Goal: Task Accomplishment & Management: Complete application form

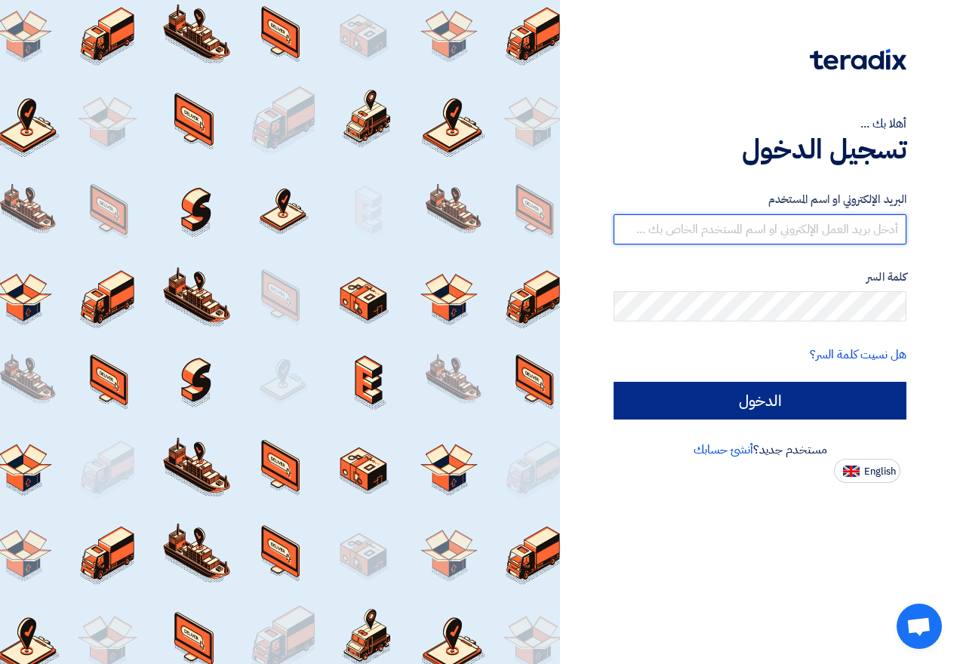
type input "amany@cellopack.net"
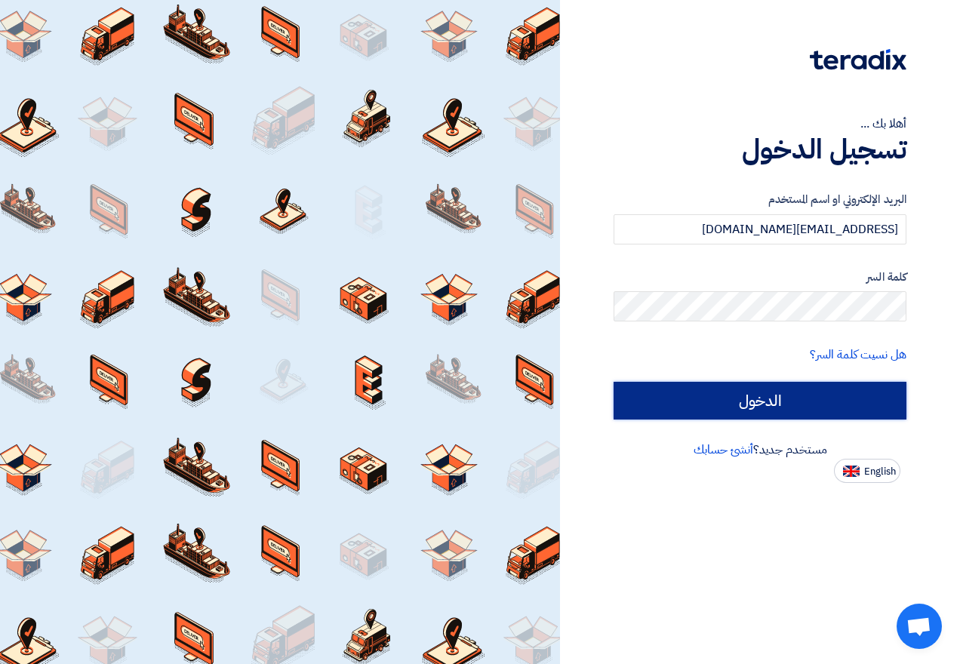
click at [803, 396] on input "الدخول" at bounding box center [759, 401] width 293 height 38
type input "Sign in"
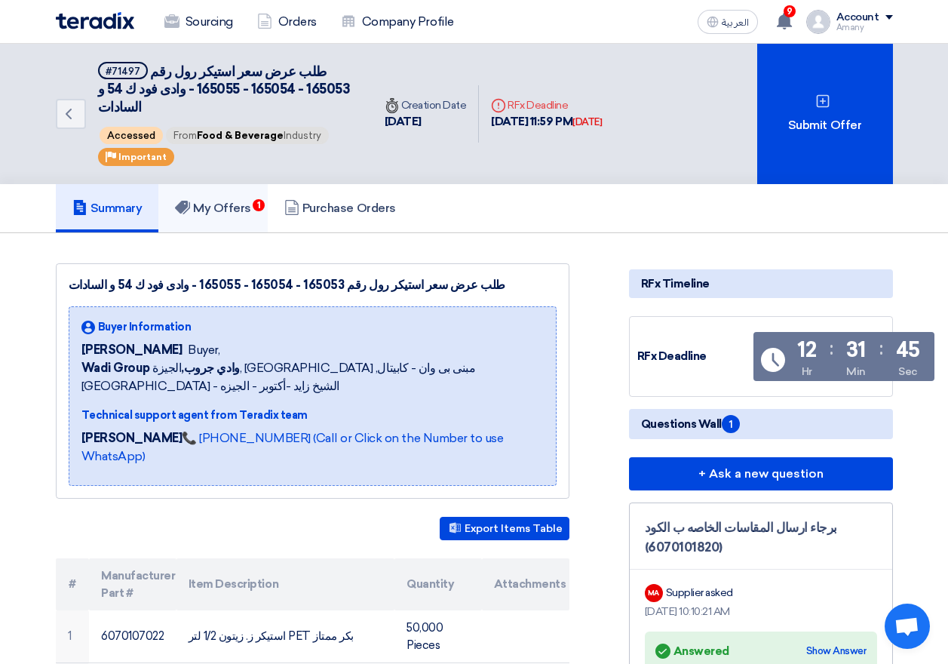
click at [220, 201] on h5 "My Offers 1" at bounding box center [213, 208] width 76 height 15
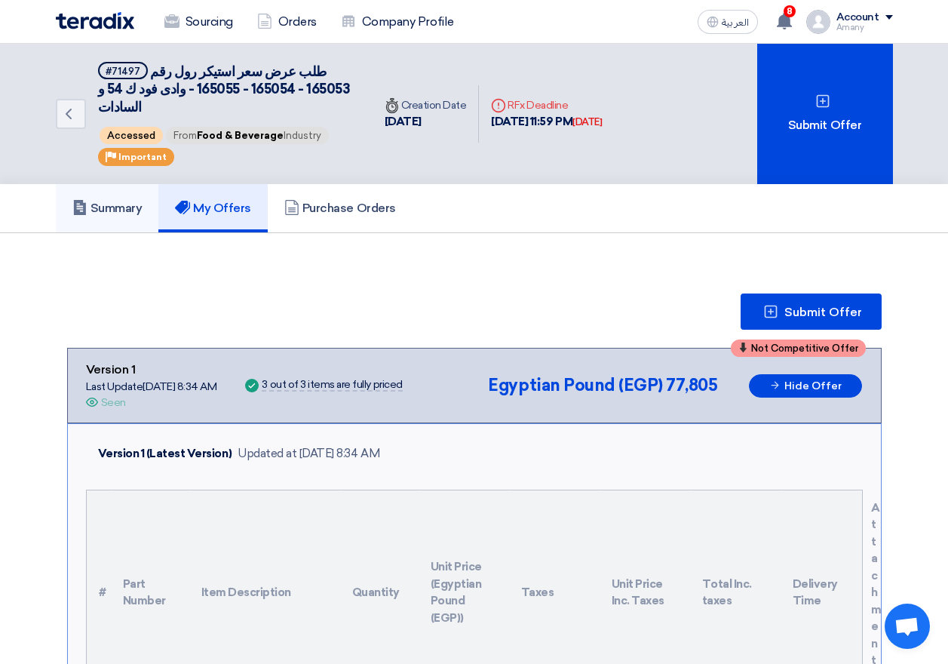
click at [128, 201] on h5 "Summary" at bounding box center [107, 208] width 70 height 15
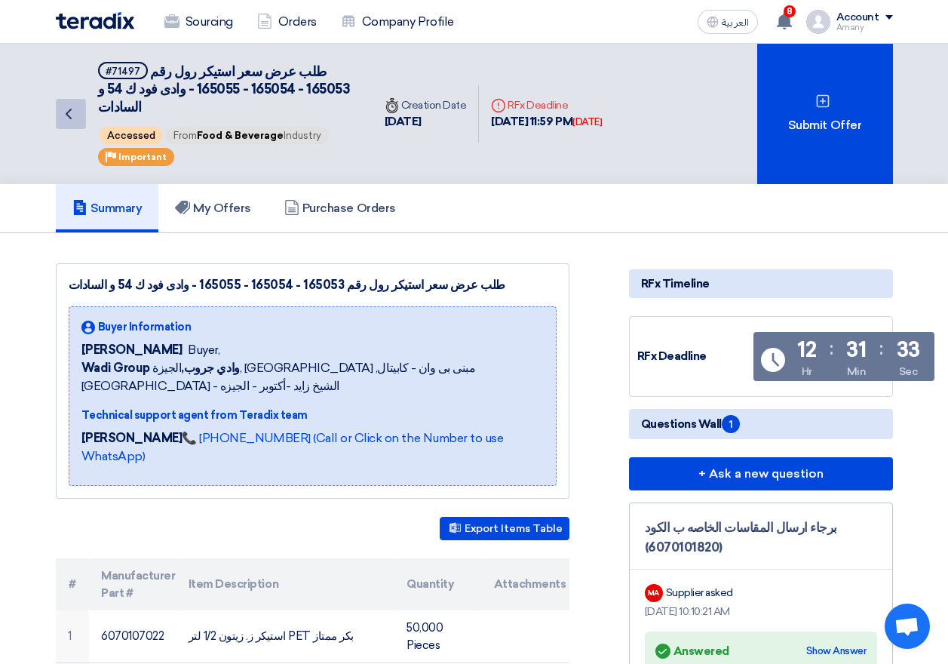
click at [69, 105] on icon "Back" at bounding box center [69, 114] width 18 height 18
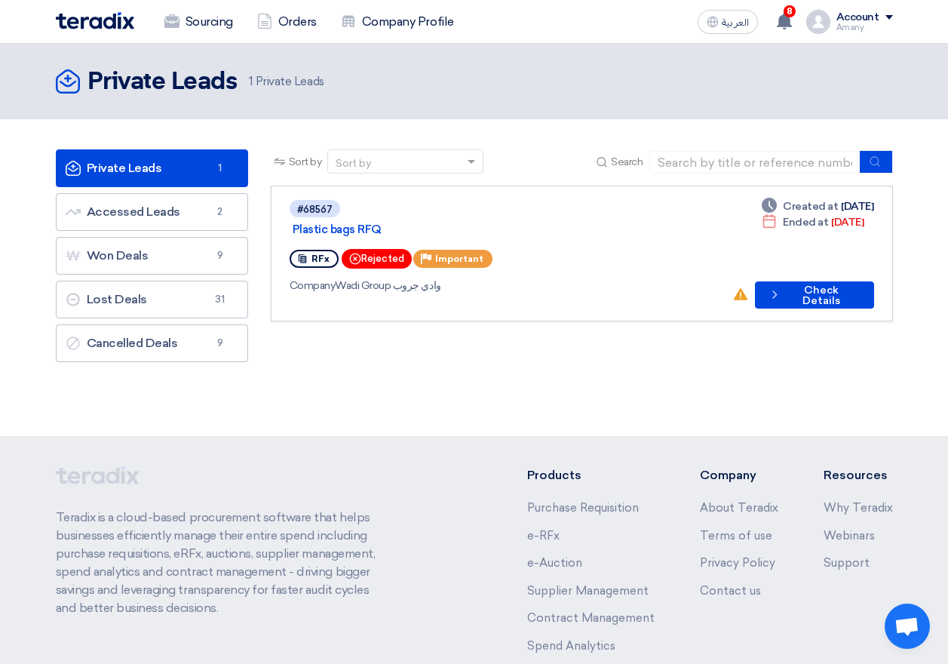
click at [168, 171] on link "Private Leads Private Leads 1" at bounding box center [152, 168] width 192 height 38
click at [138, 167] on link "Private Leads Private Leads 1" at bounding box center [152, 168] width 192 height 38
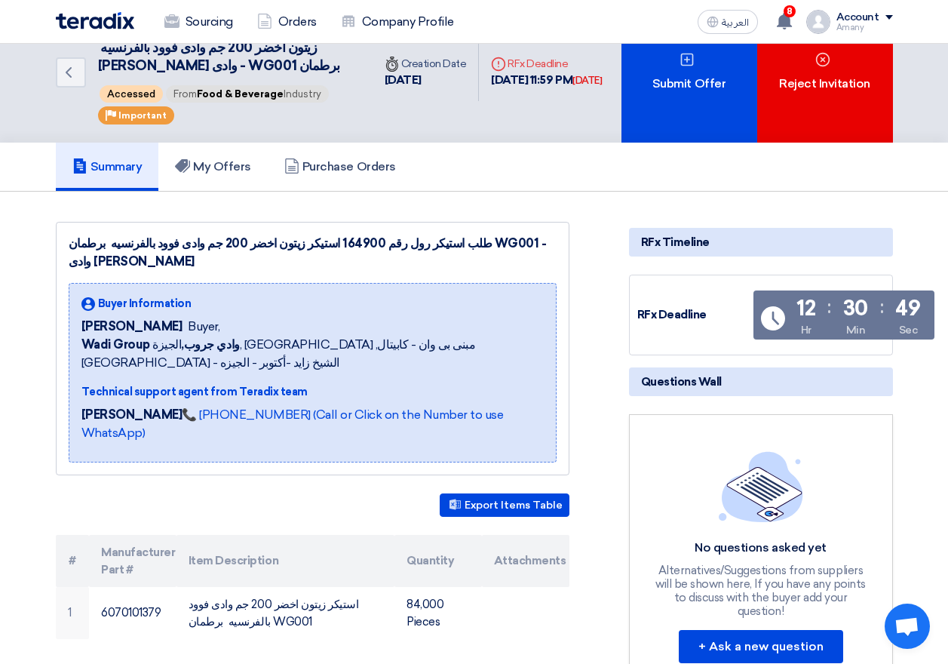
scroll to position [151, 0]
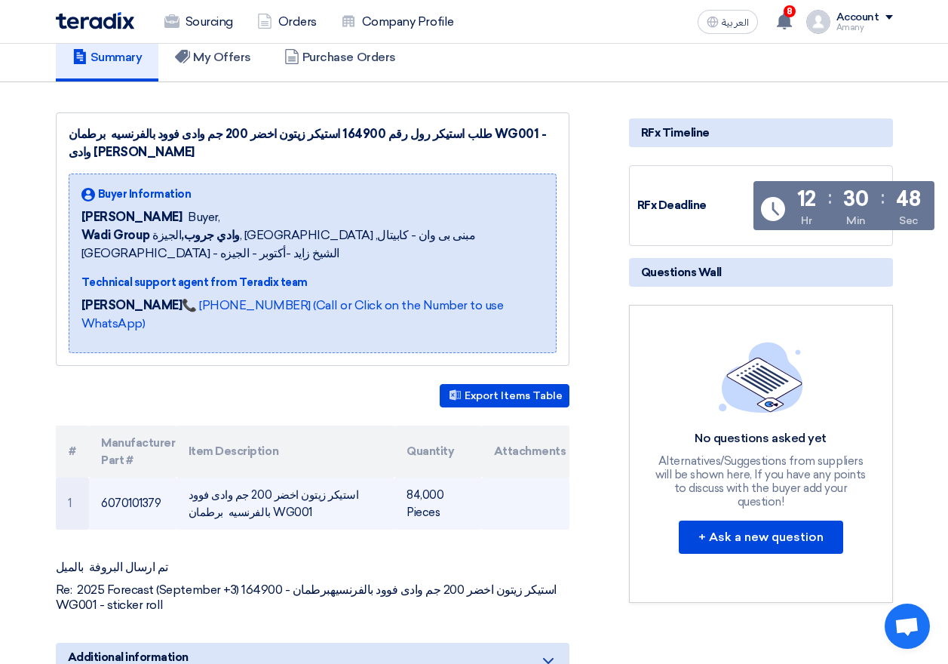
click at [326, 478] on td "استيكر زيتون اخضر 200 جم وادى فوود بالفرنسيه برطمان WG001" at bounding box center [286, 504] width 218 height 52
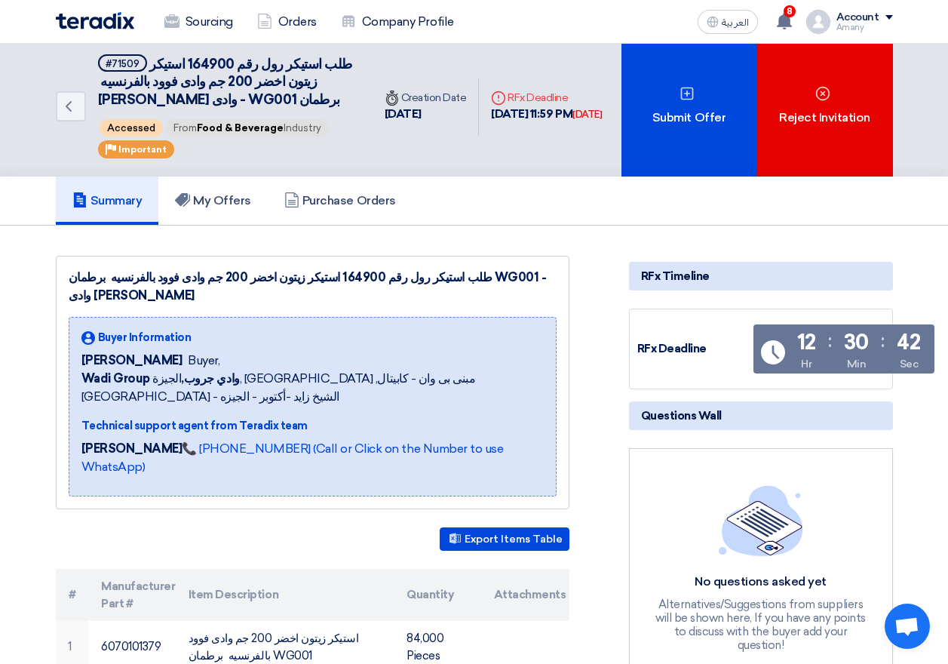
scroll to position [0, 0]
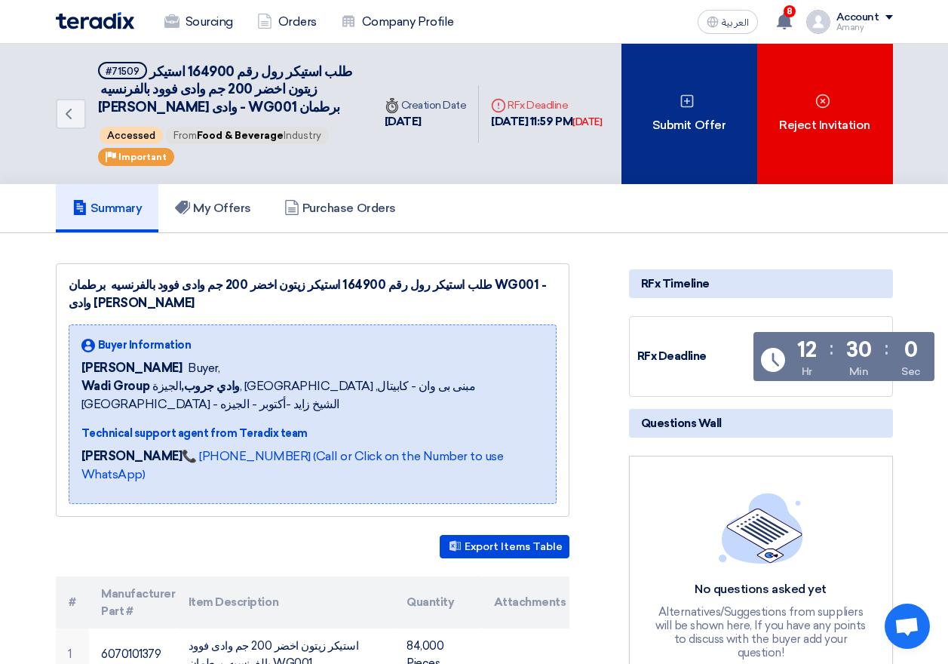
click at [705, 112] on div "Submit Offer" at bounding box center [690, 114] width 136 height 140
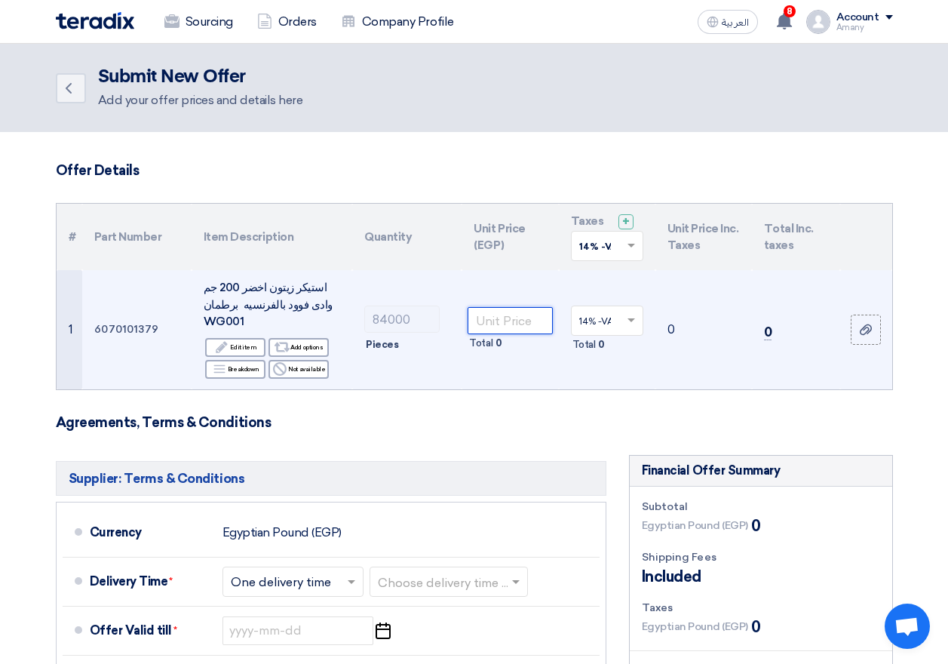
click at [510, 313] on input "number" at bounding box center [510, 320] width 84 height 27
type input "0.445"
click at [563, 366] on td "14% -VAT × Total 5,233.2" at bounding box center [607, 329] width 97 height 119
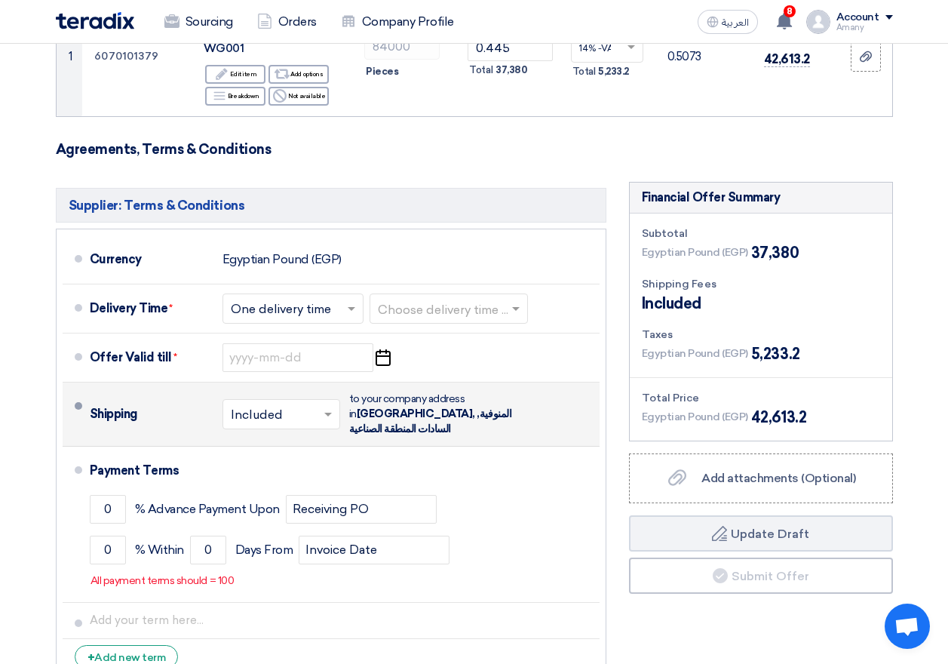
scroll to position [302, 0]
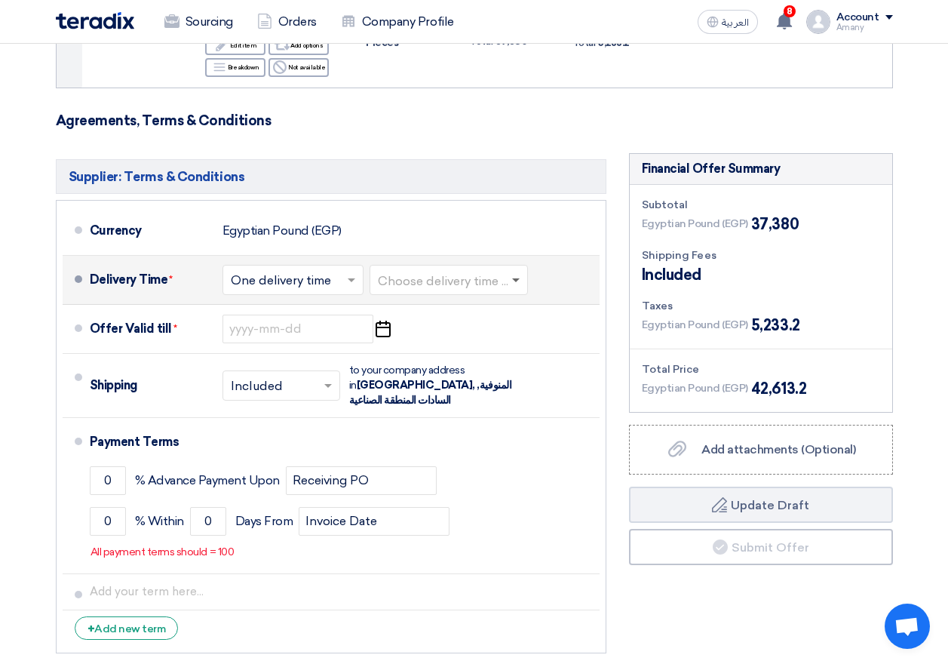
click at [516, 272] on span at bounding box center [517, 279] width 19 height 15
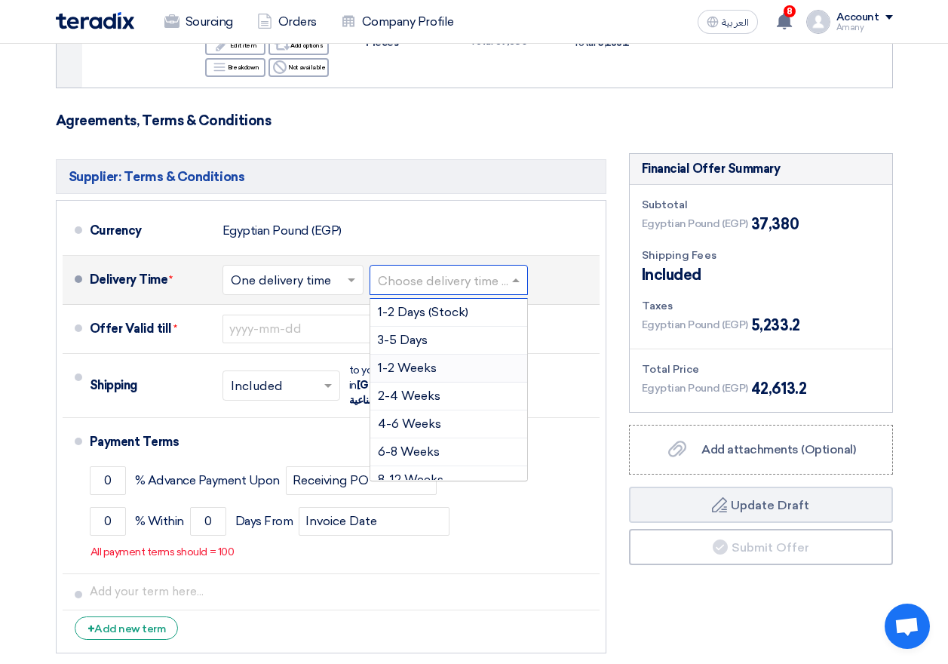
click at [442, 355] on div "1-2 Weeks" at bounding box center [448, 369] width 157 height 28
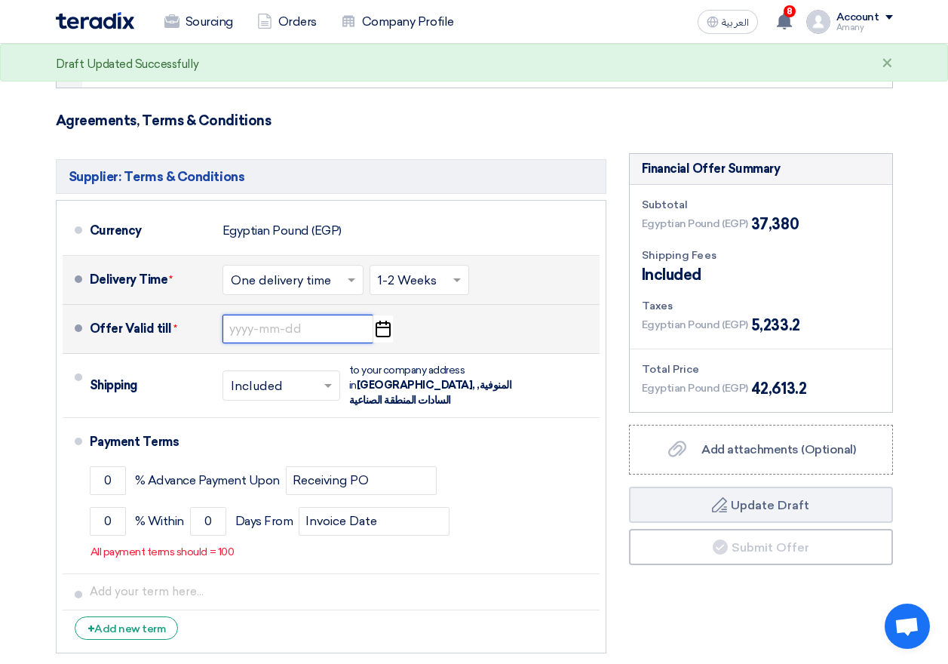
click at [349, 315] on input at bounding box center [298, 329] width 151 height 29
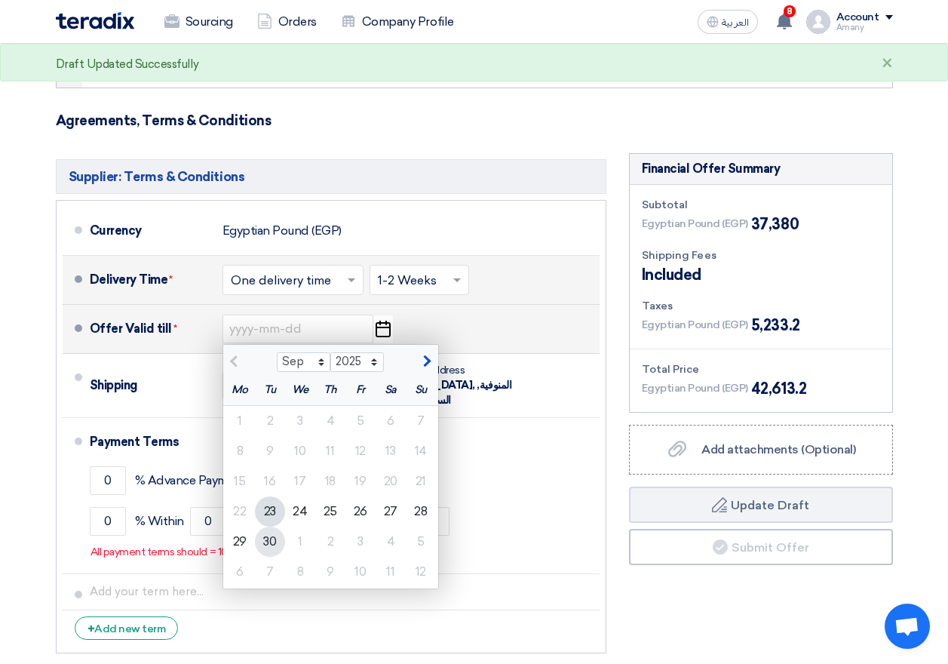
click at [269, 527] on div "30" at bounding box center [270, 542] width 30 height 30
type input "9/30/2025"
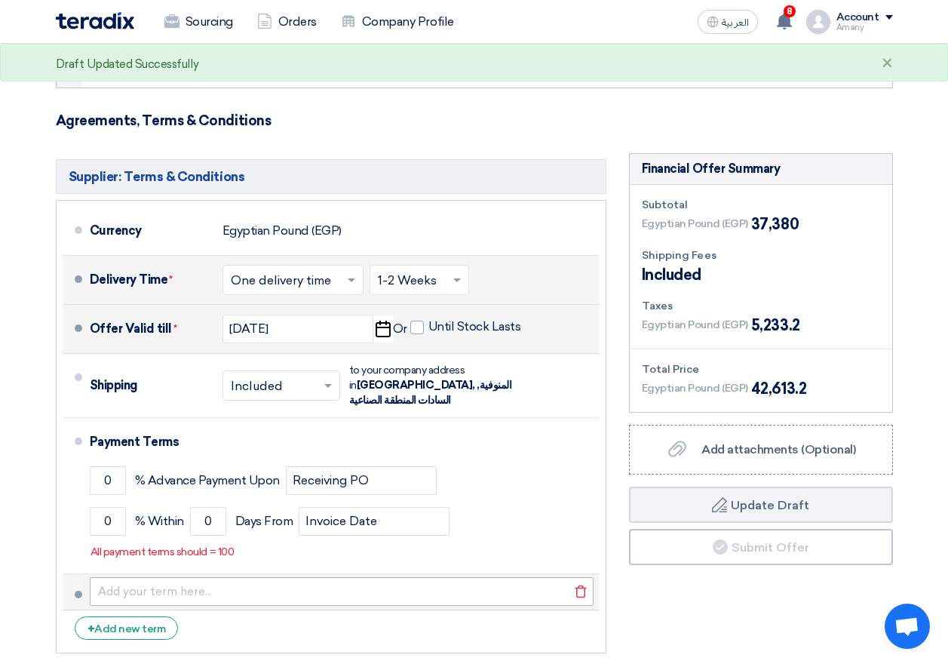
scroll to position [226, 0]
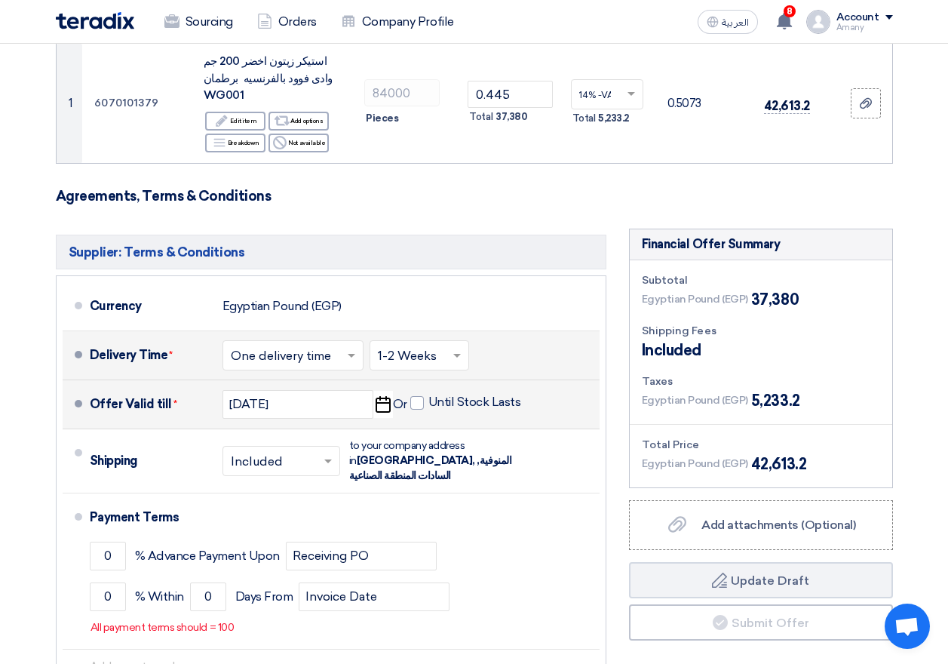
click at [429, 345] on input "text" at bounding box center [420, 356] width 84 height 22
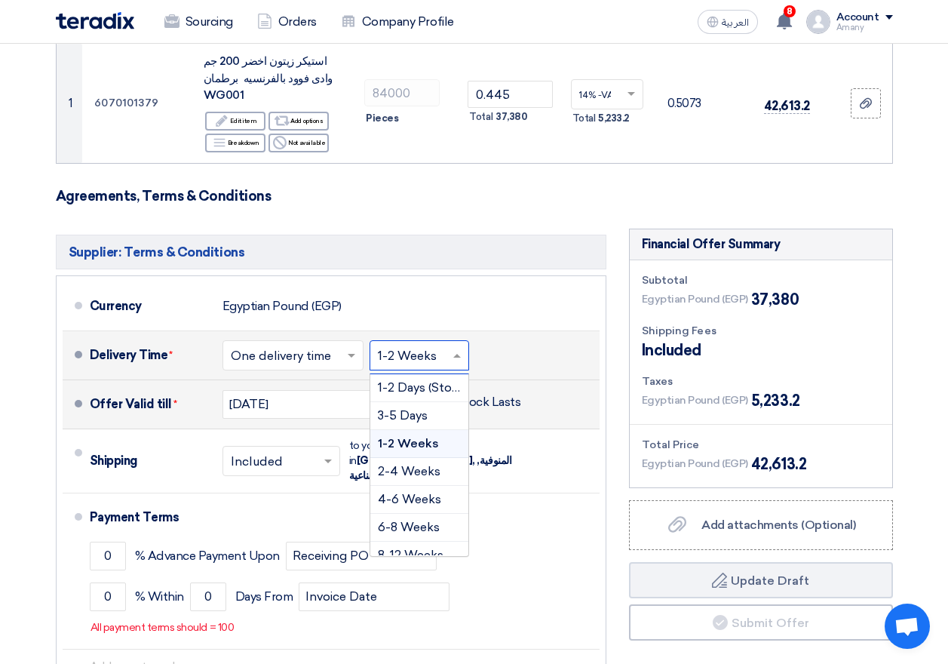
click at [429, 345] on input "text" at bounding box center [420, 356] width 84 height 22
click at [423, 345] on input "text" at bounding box center [420, 356] width 84 height 22
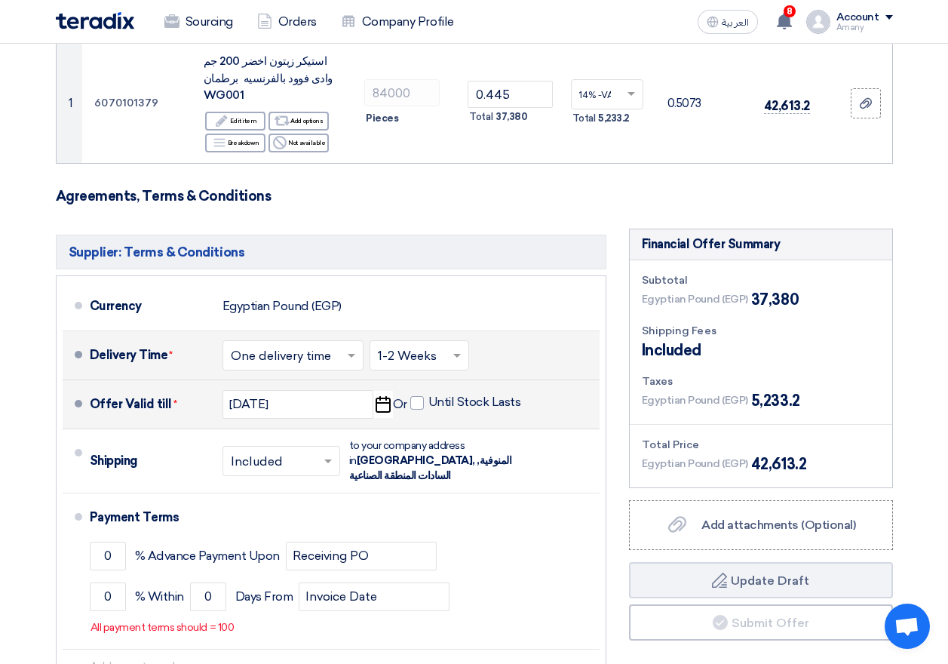
click at [509, 337] on div "Delivery Time * Choose delivery time ... × One delivery time × Choose delivery …" at bounding box center [342, 355] width 504 height 36
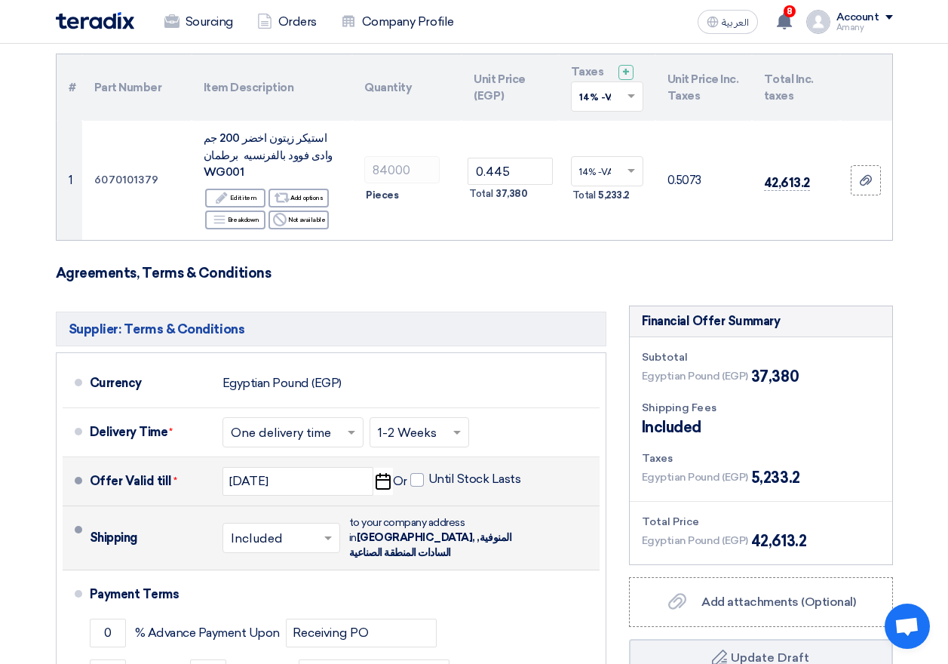
scroll to position [151, 0]
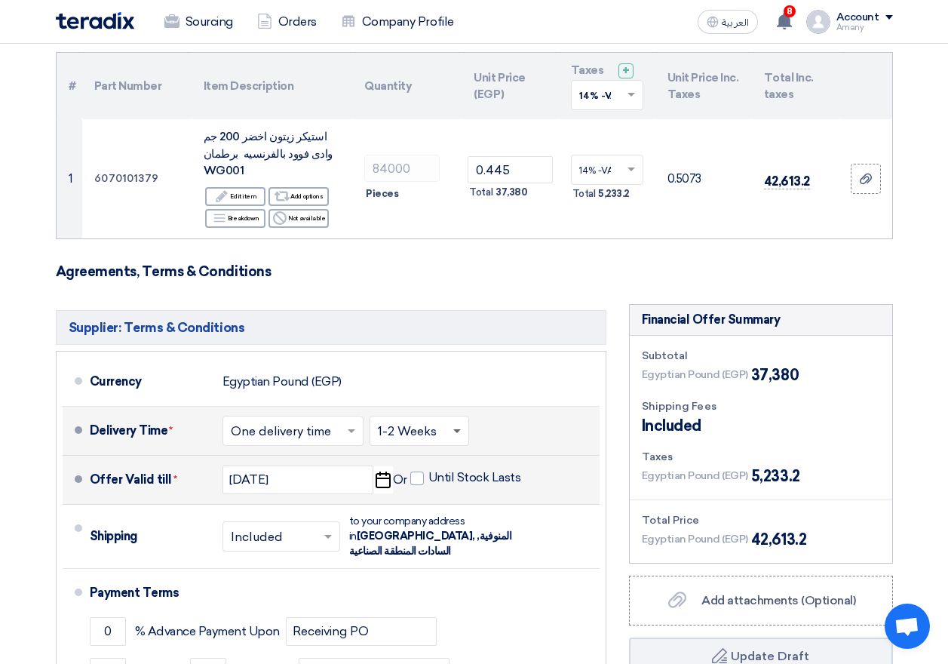
click at [456, 429] on span at bounding box center [457, 431] width 8 height 5
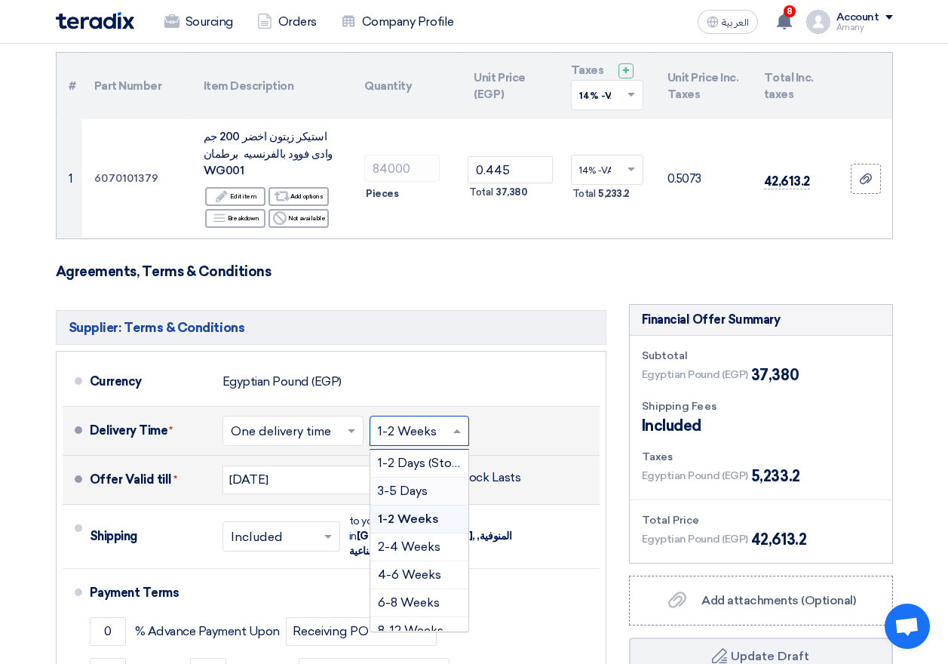
click at [421, 484] on span "3-5 Days" at bounding box center [403, 491] width 50 height 14
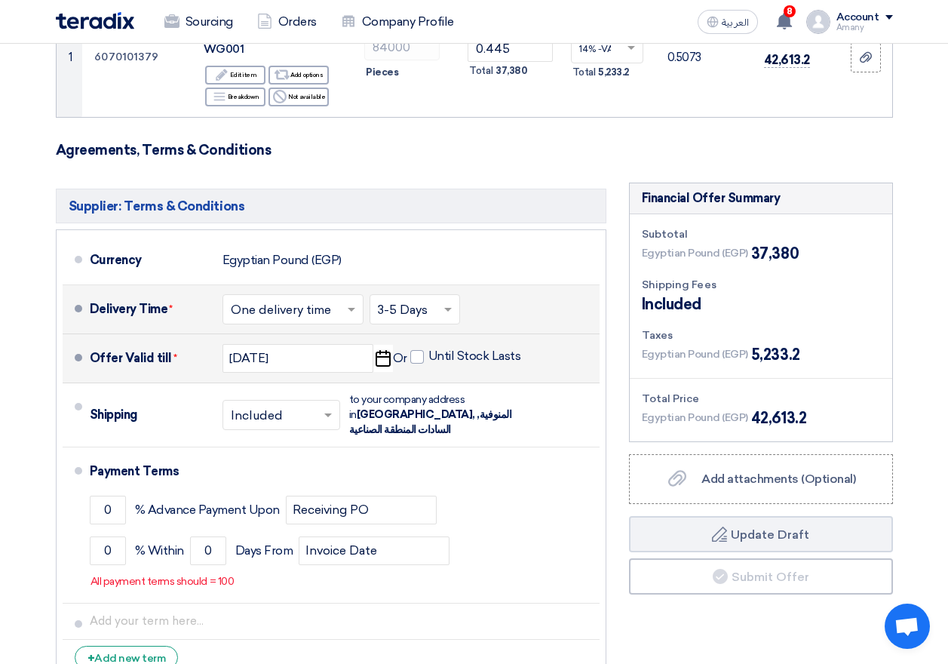
scroll to position [302, 0]
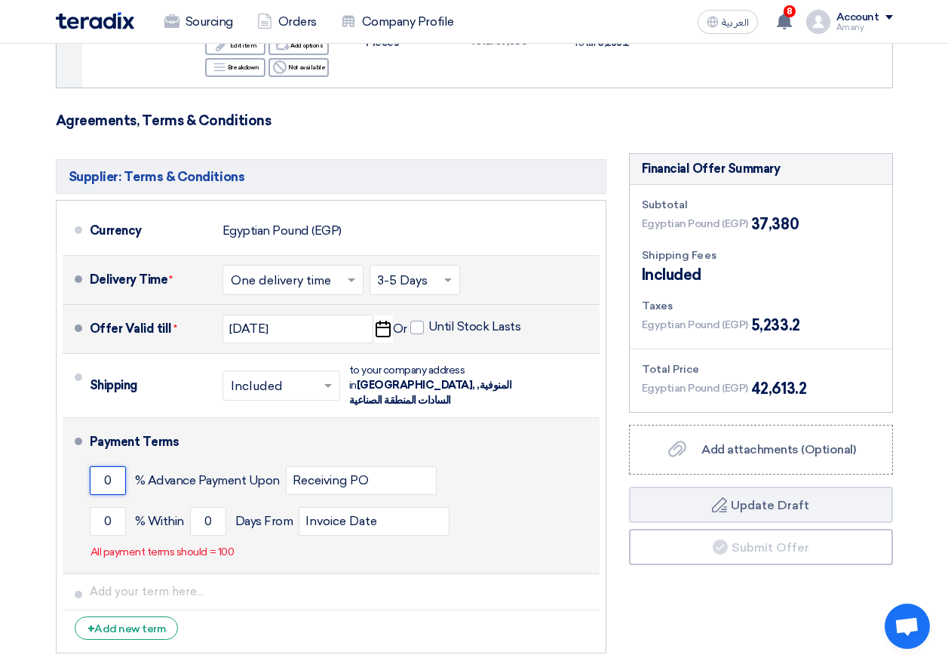
click at [118, 466] on input "0" at bounding box center [108, 480] width 36 height 29
drag, startPoint x: 93, startPoint y: 445, endPoint x: 117, endPoint y: 444, distance: 24.2
click at [117, 466] on input "0" at bounding box center [108, 480] width 36 height 29
type input "3"
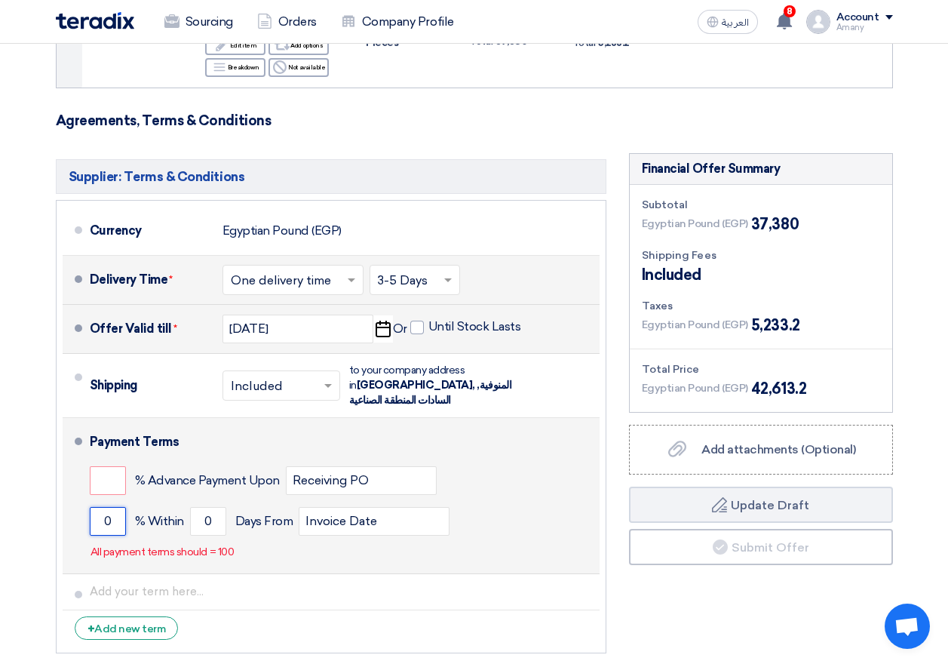
drag, startPoint x: 117, startPoint y: 488, endPoint x: 102, endPoint y: 490, distance: 15.2
click at [102, 507] on input "0" at bounding box center [108, 521] width 36 height 29
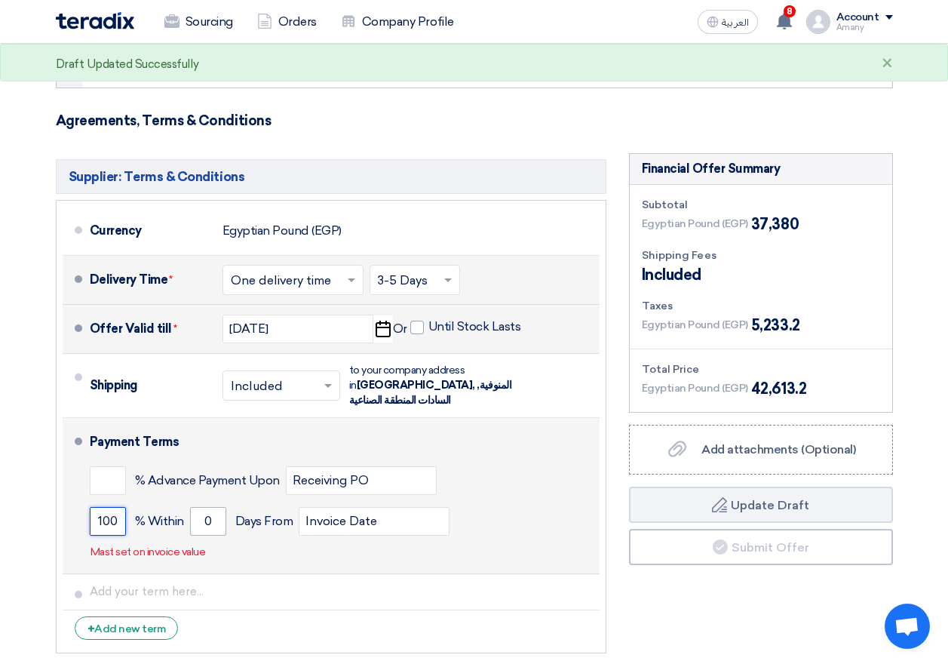
type input "100"
drag, startPoint x: 215, startPoint y: 490, endPoint x: 205, endPoint y: 492, distance: 10.1
click at [205, 507] on input "0" at bounding box center [208, 521] width 36 height 29
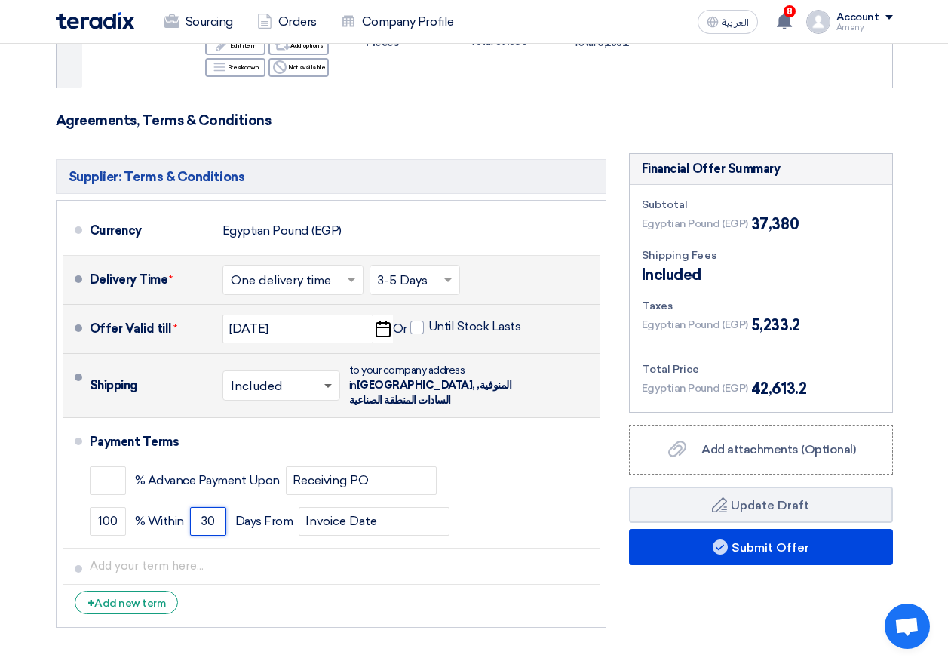
type input "30"
click at [328, 384] on span at bounding box center [328, 386] width 8 height 5
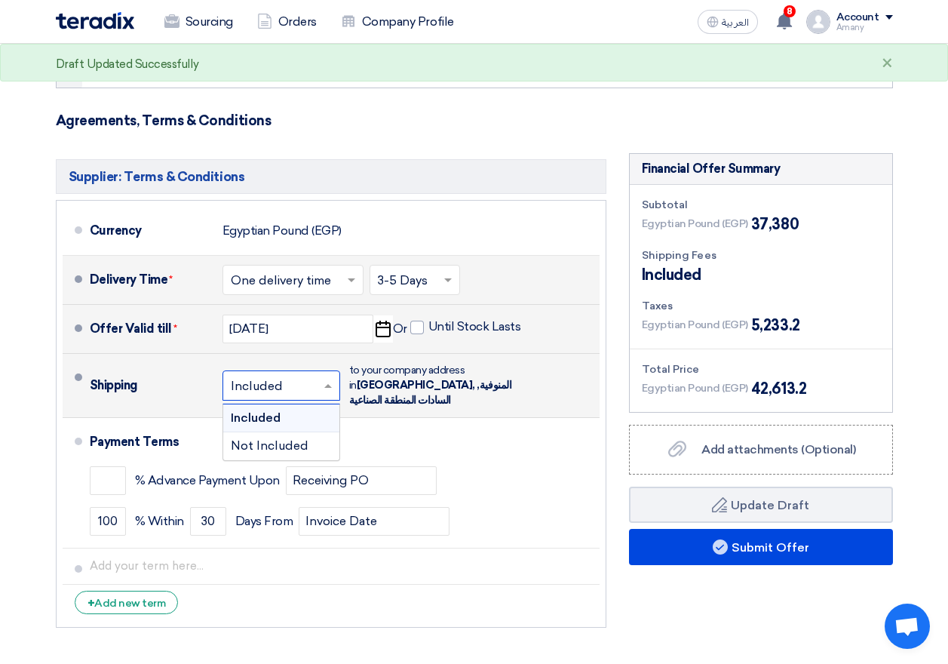
click at [283, 404] on div "Included" at bounding box center [281, 418] width 116 height 28
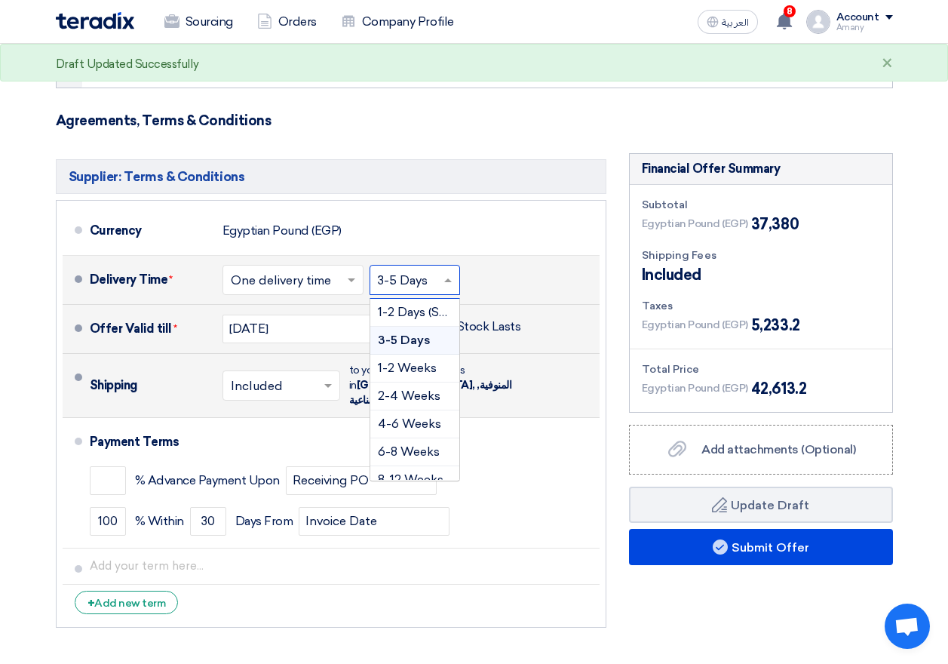
click at [448, 272] on span at bounding box center [450, 279] width 19 height 15
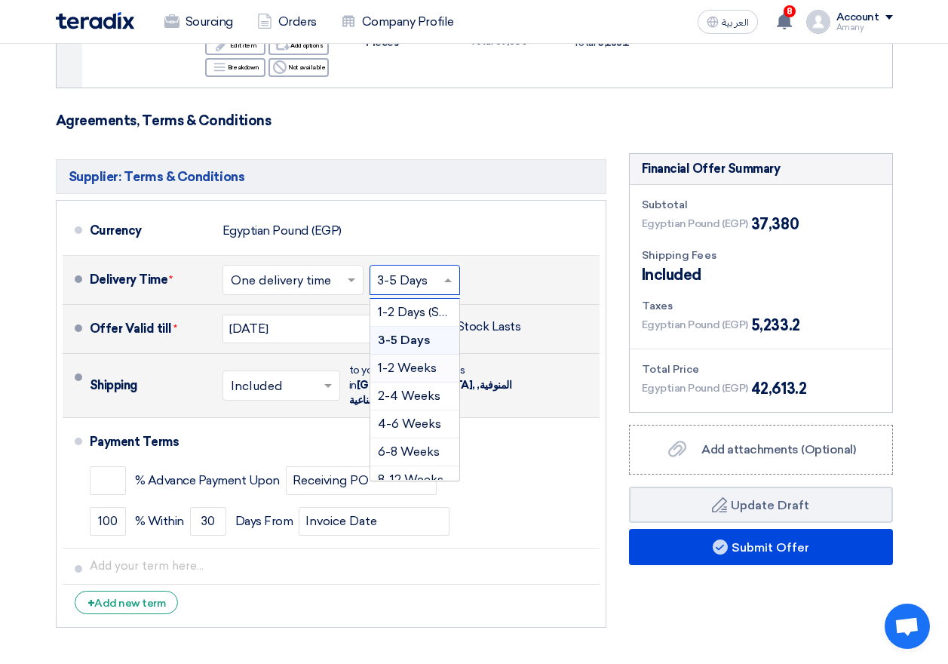
click at [415, 361] on span "1-2 Weeks" at bounding box center [407, 368] width 59 height 14
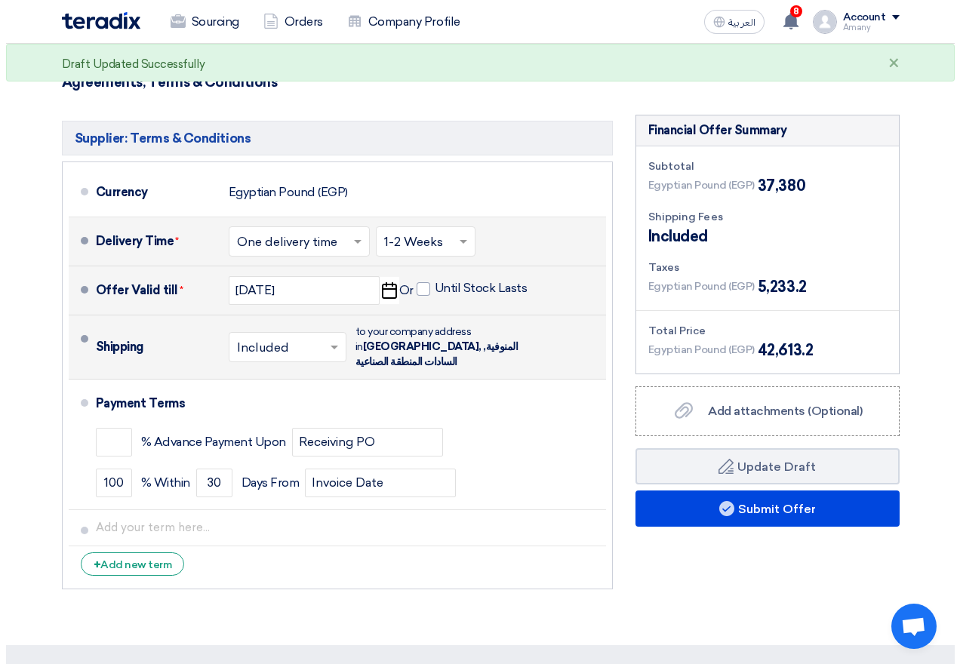
scroll to position [377, 0]
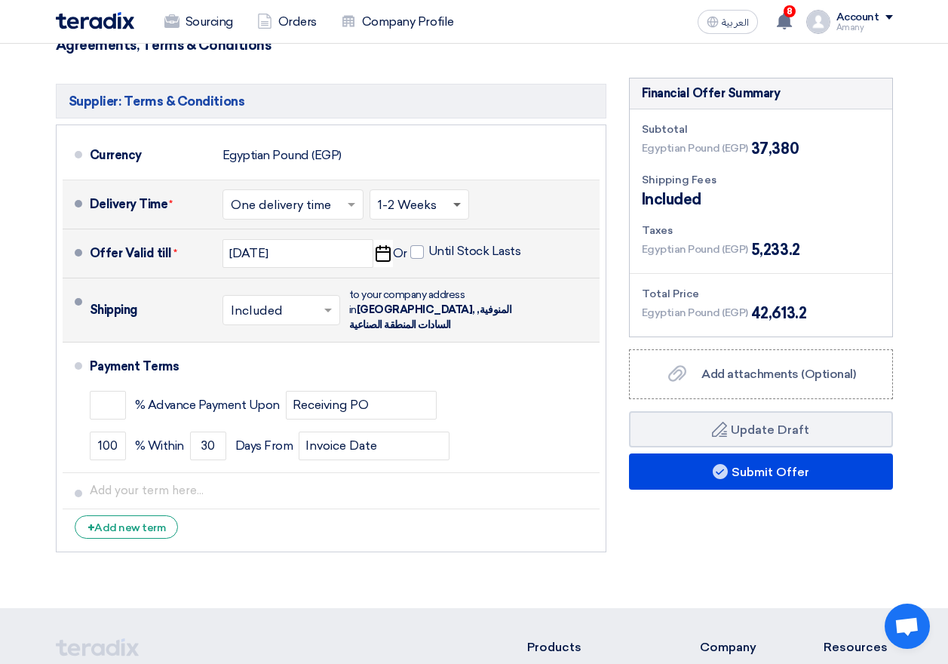
click at [458, 203] on span at bounding box center [457, 205] width 8 height 5
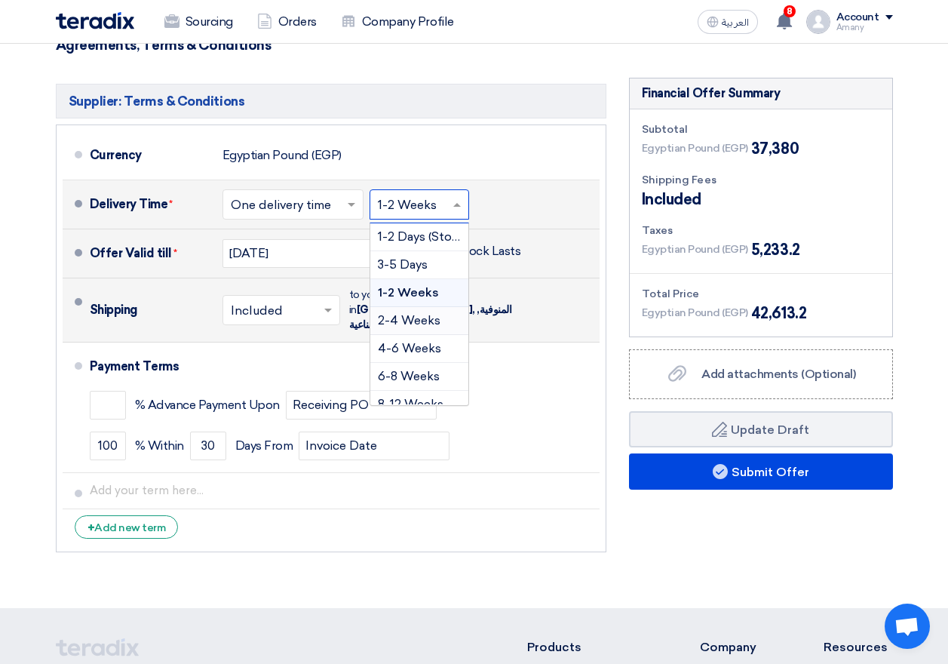
click at [412, 313] on span "2-4 Weeks" at bounding box center [409, 320] width 63 height 14
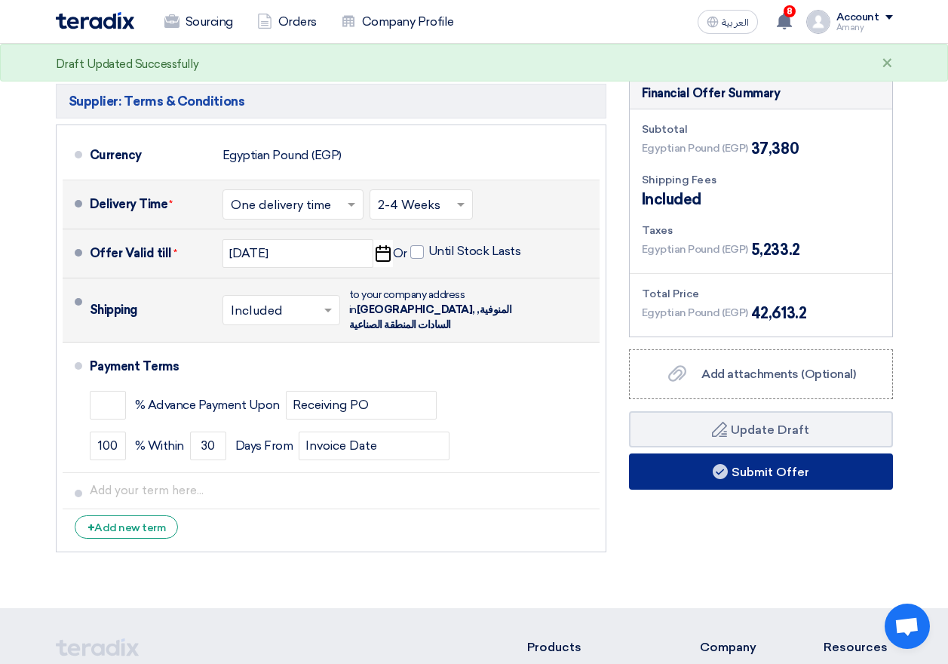
click at [805, 455] on button "Submit Offer" at bounding box center [761, 471] width 264 height 36
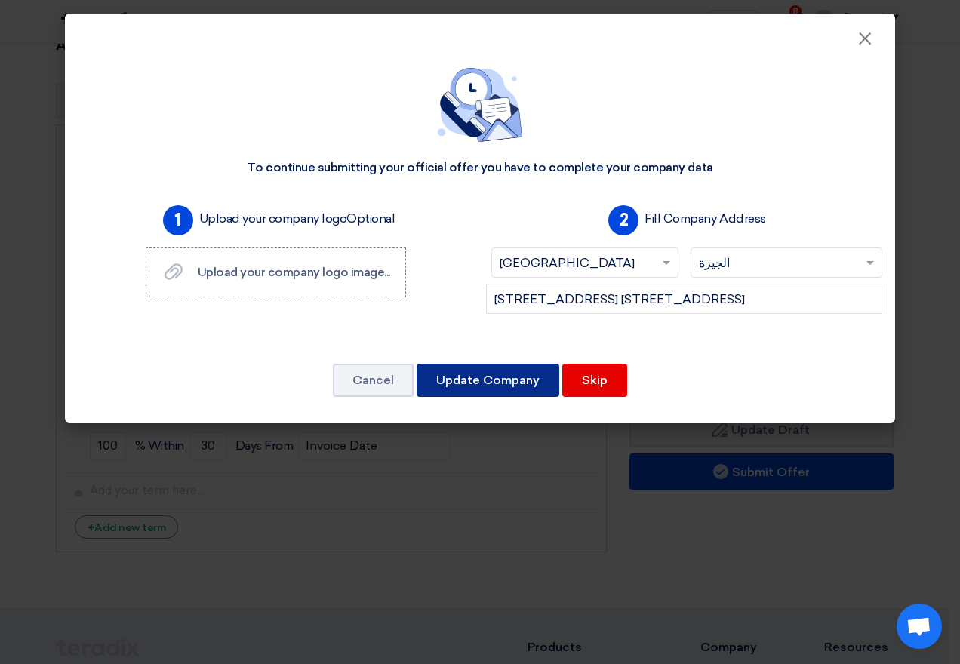
click at [502, 383] on button "Update Company" at bounding box center [487, 380] width 143 height 33
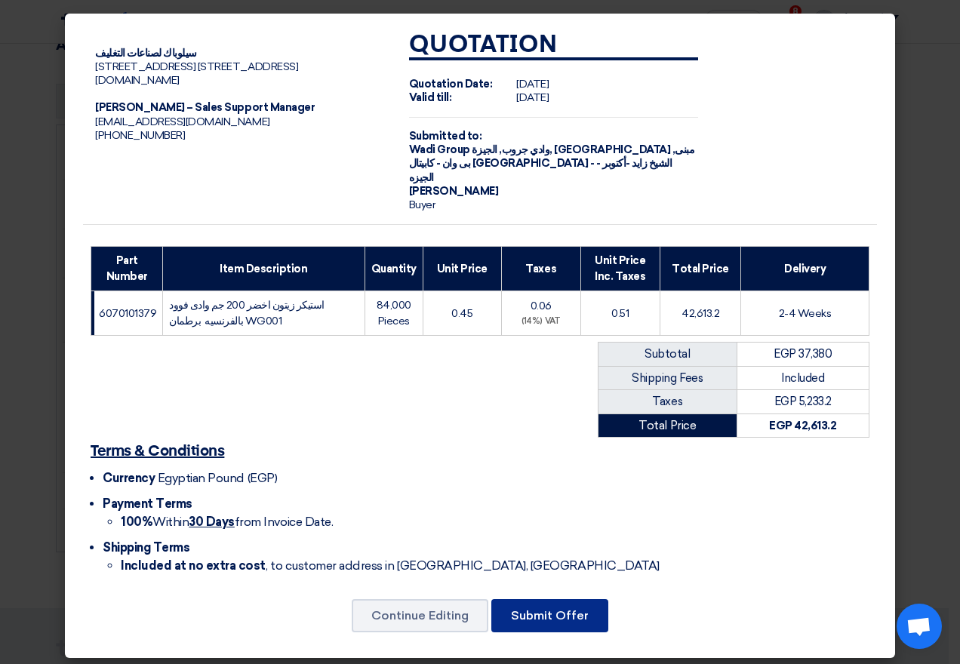
click at [563, 606] on button "Submit Offer" at bounding box center [549, 615] width 117 height 33
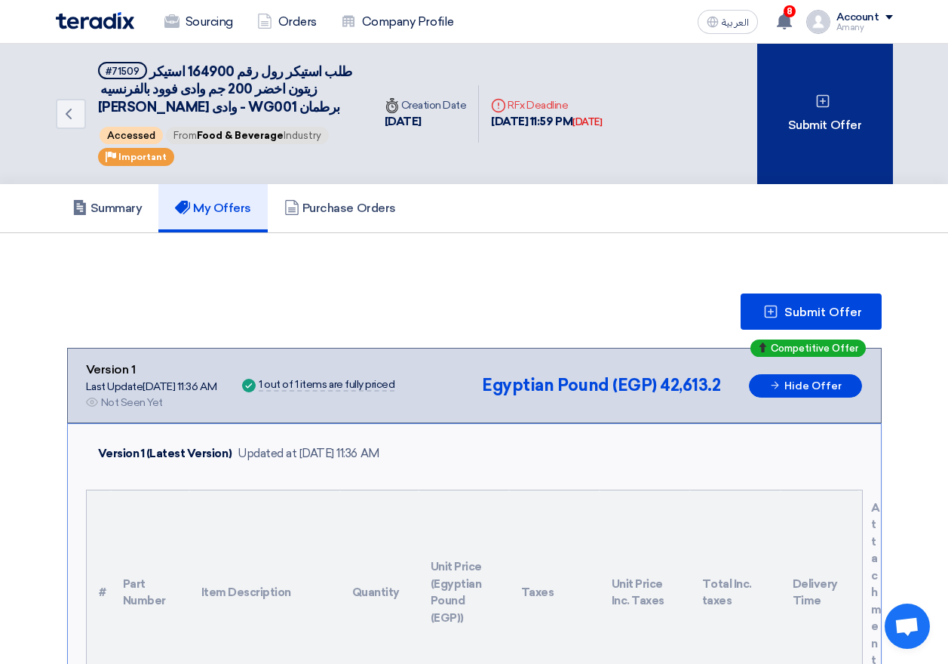
click at [813, 164] on div "Submit Offer" at bounding box center [825, 114] width 136 height 140
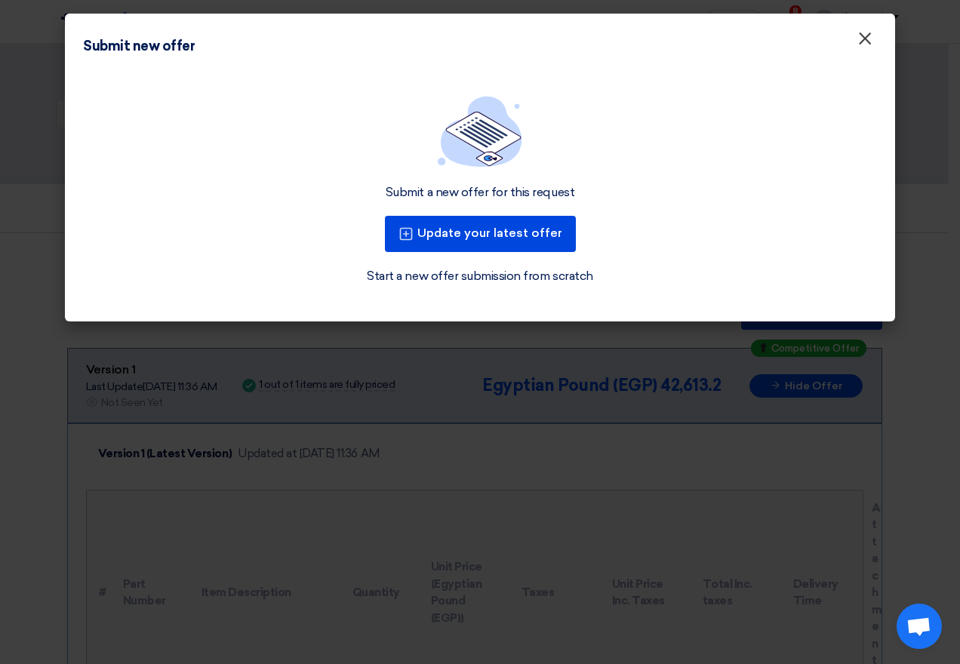
click at [862, 47] on span "×" at bounding box center [864, 42] width 15 height 30
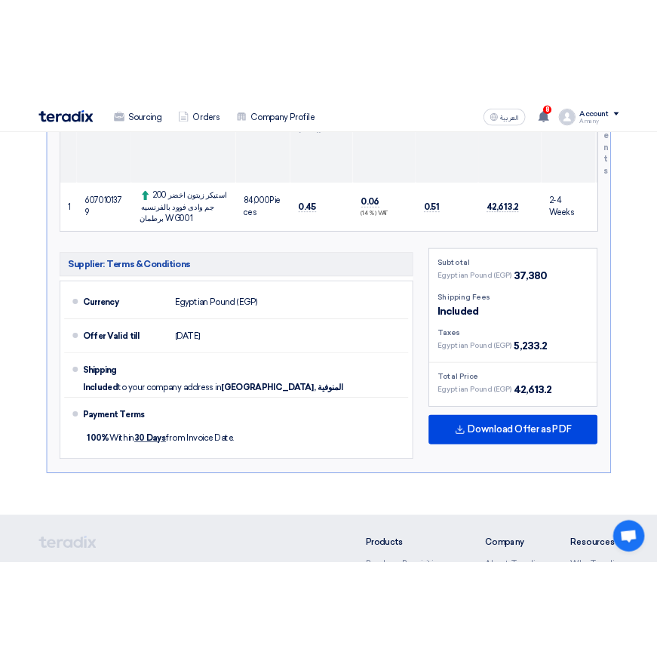
scroll to position [679, 0]
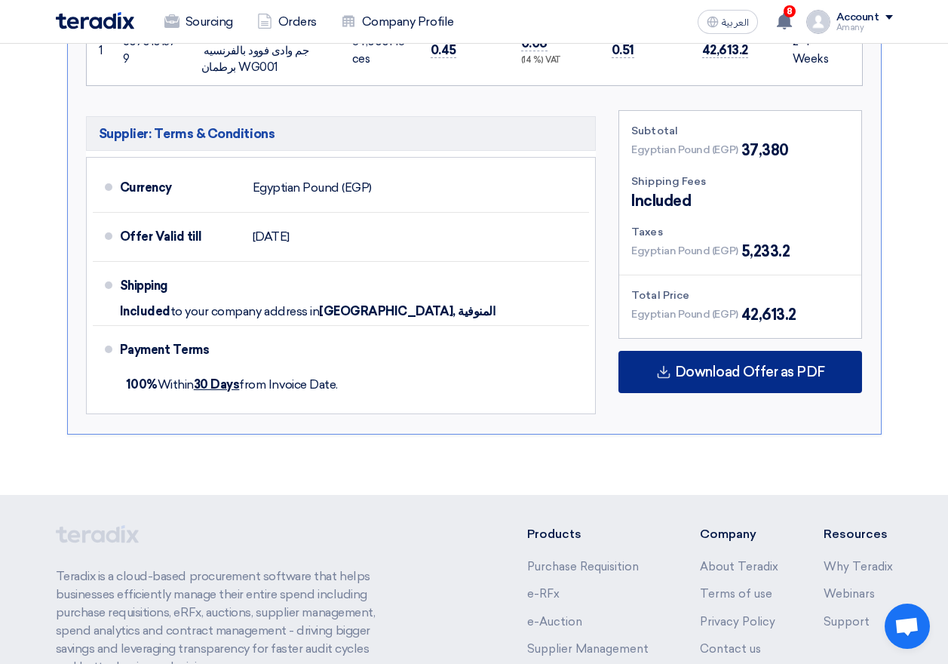
click at [745, 370] on span "Download Offer as PDF" at bounding box center [750, 372] width 150 height 14
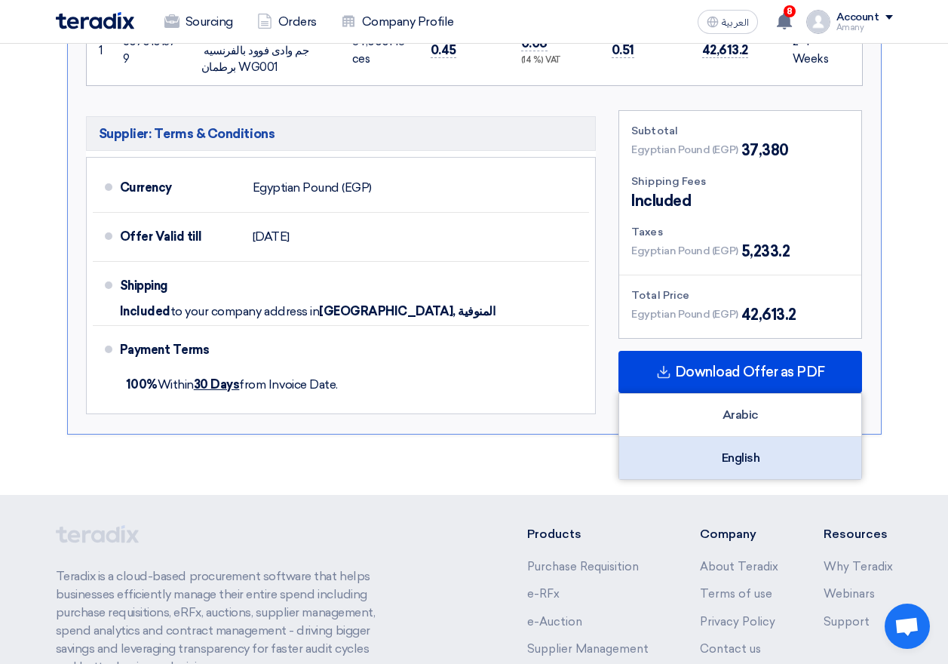
click at [765, 453] on div "English" at bounding box center [740, 458] width 242 height 42
